Goal: Task Accomplishment & Management: Use online tool/utility

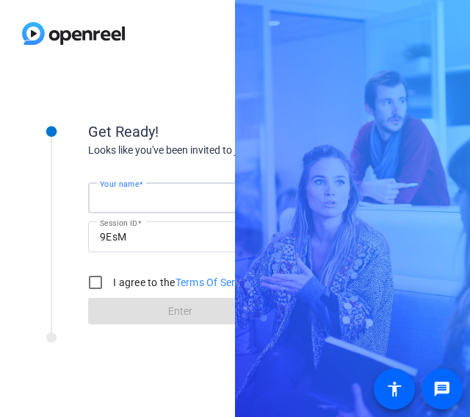
click at [132, 190] on input "Your name" at bounding box center [180, 198] width 160 height 18
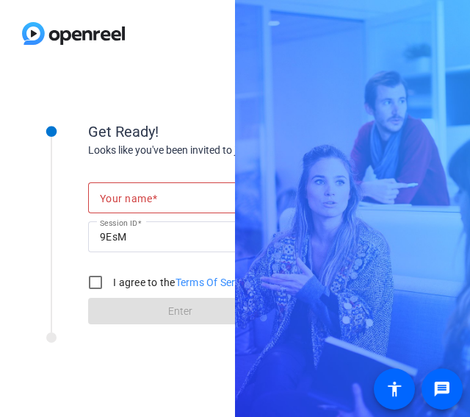
click at [126, 183] on div "Your name" at bounding box center [180, 197] width 160 height 31
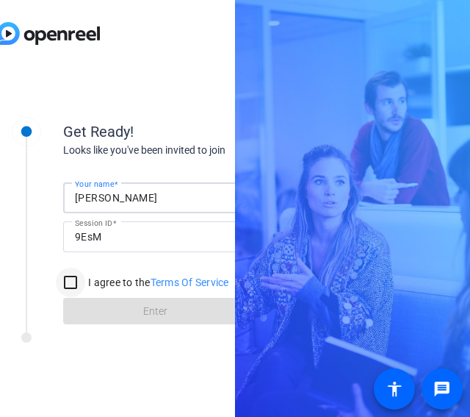
type input "[PERSON_NAME]"
click at [71, 289] on input "I agree to the Terms Of Service" at bounding box center [70, 282] width 29 height 29
checkbox input "true"
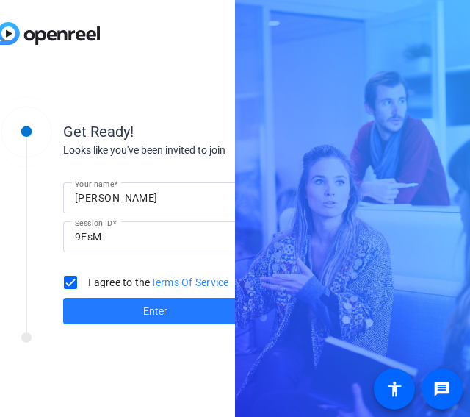
click at [106, 311] on span at bounding box center [155, 310] width 184 height 35
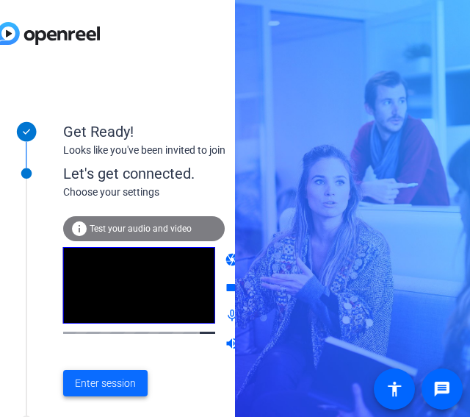
click at [115, 387] on span "Enter session" at bounding box center [105, 383] width 61 height 15
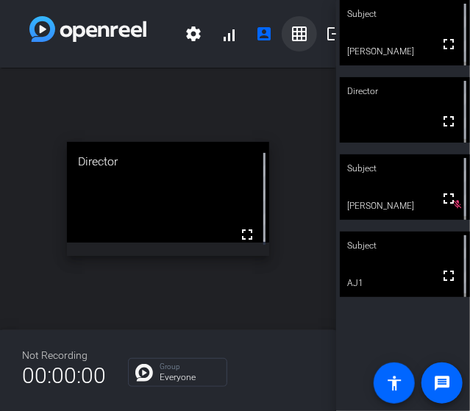
click at [298, 45] on span at bounding box center [299, 33] width 35 height 35
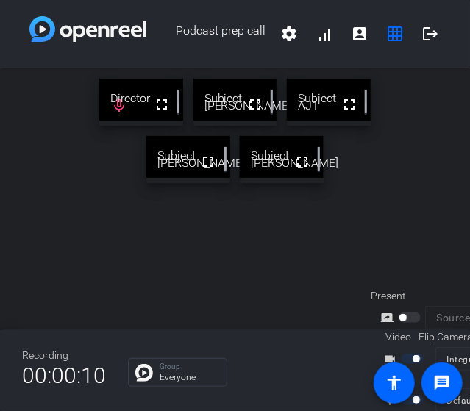
click at [208, 163] on div "Subject" at bounding box center [188, 156] width 84 height 40
